Goal: Find specific page/section: Find specific page/section

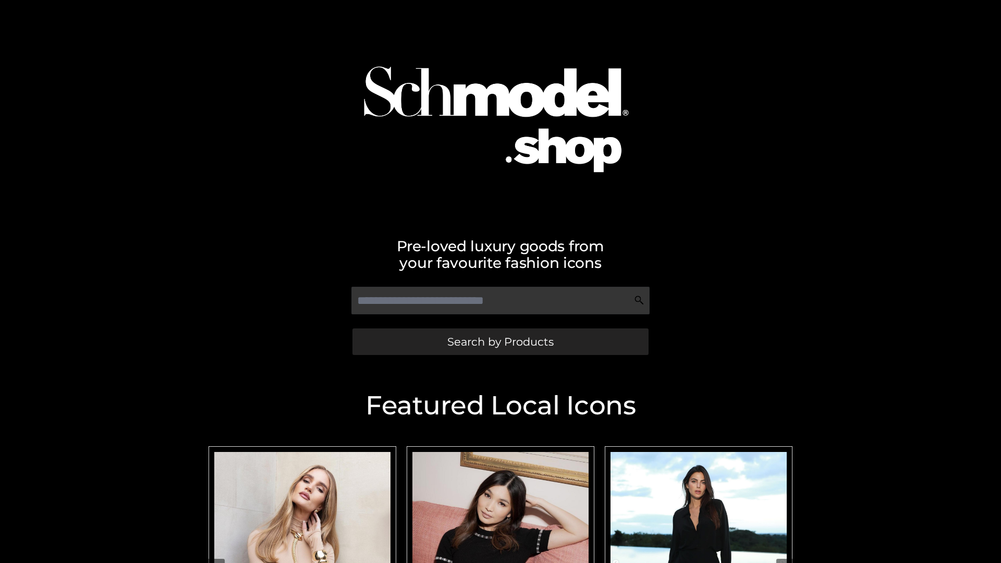
click at [500, 342] on span "Search by Products" at bounding box center [500, 341] width 106 height 11
